Goal: Task Accomplishment & Management: Use online tool/utility

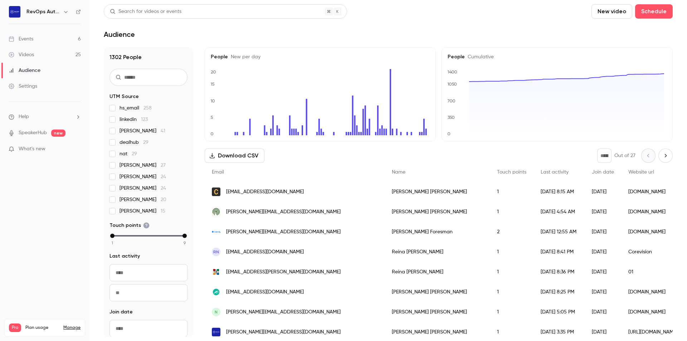
click at [31, 40] on div "Events" at bounding box center [21, 38] width 25 height 7
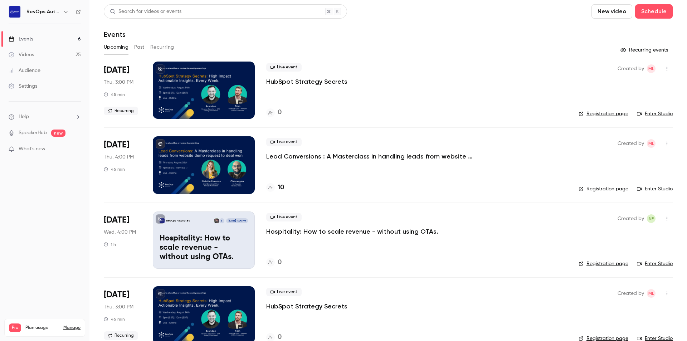
click at [359, 154] on p "Lead Conversions : A Masterclass in handling leads from website demo request to…" at bounding box center [373, 156] width 215 height 9
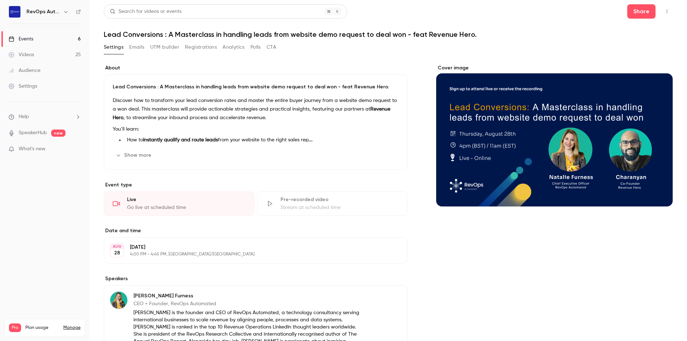
click at [501, 118] on div "Cover image" at bounding box center [554, 135] width 237 height 142
click at [0, 0] on input "Cover image" at bounding box center [0, 0] width 0 height 0
click at [171, 48] on button "UTM builder" at bounding box center [164, 47] width 29 height 11
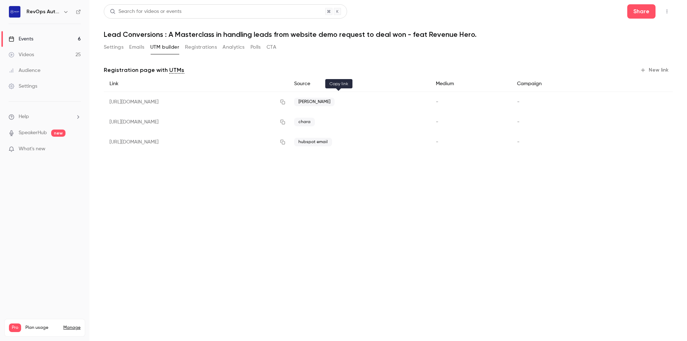
click at [286, 102] on icon "button" at bounding box center [283, 101] width 6 height 5
click at [286, 103] on icon "button" at bounding box center [283, 101] width 6 height 5
